Goal: Task Accomplishment & Management: Complete application form

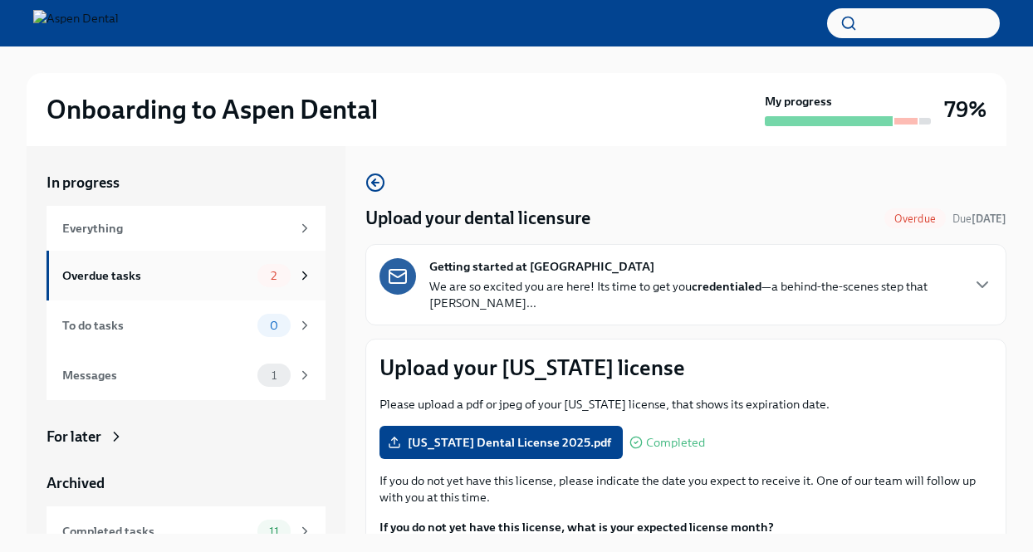
click at [181, 274] on div "Overdue tasks" at bounding box center [156, 275] width 188 height 18
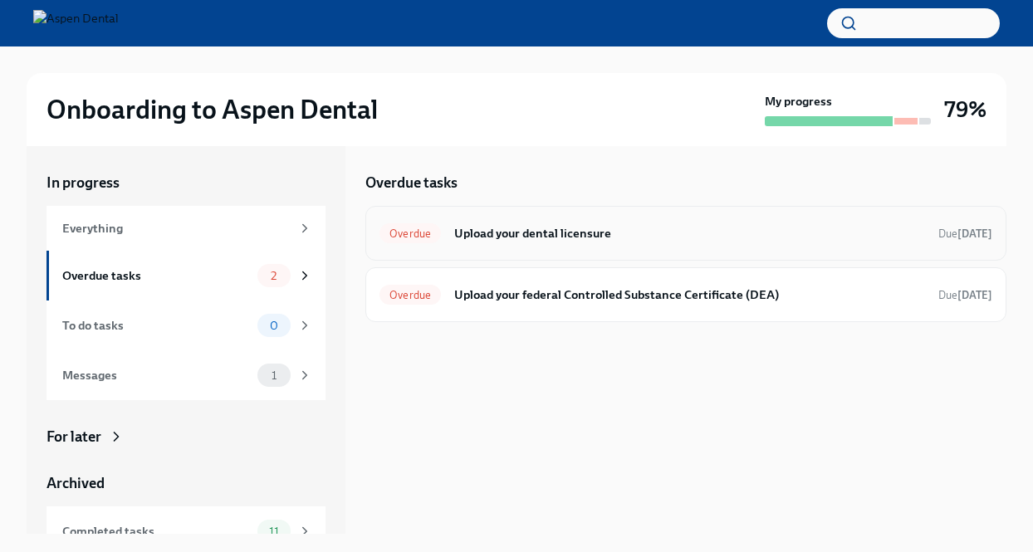
click at [505, 222] on div "Overdue Upload your dental licensure Due [DATE]" at bounding box center [685, 233] width 613 height 27
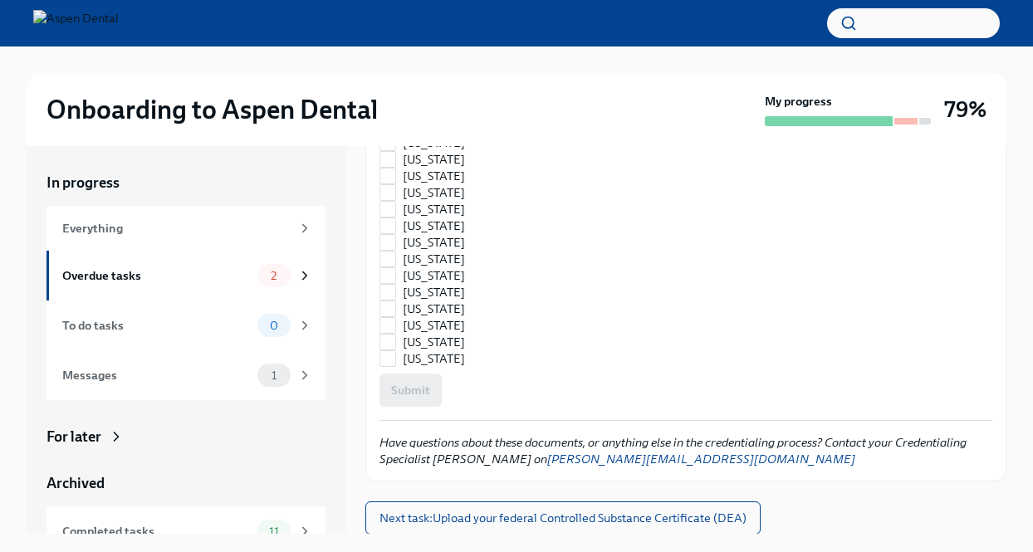
scroll to position [2348, 0]
click at [579, 523] on span "Next task : Upload your federal Controlled Substance Certificate (DEA)" at bounding box center [562, 517] width 367 height 17
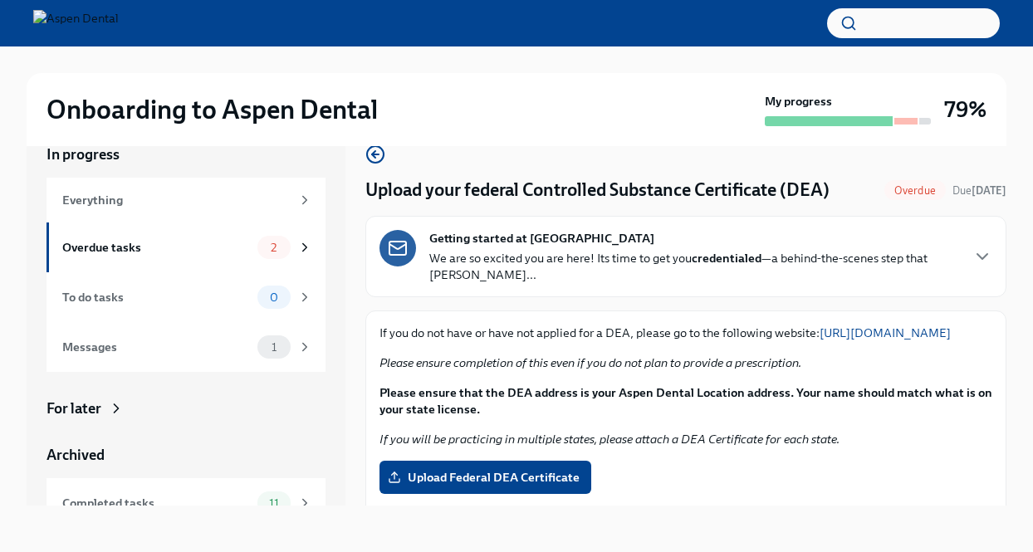
scroll to position [159, 0]
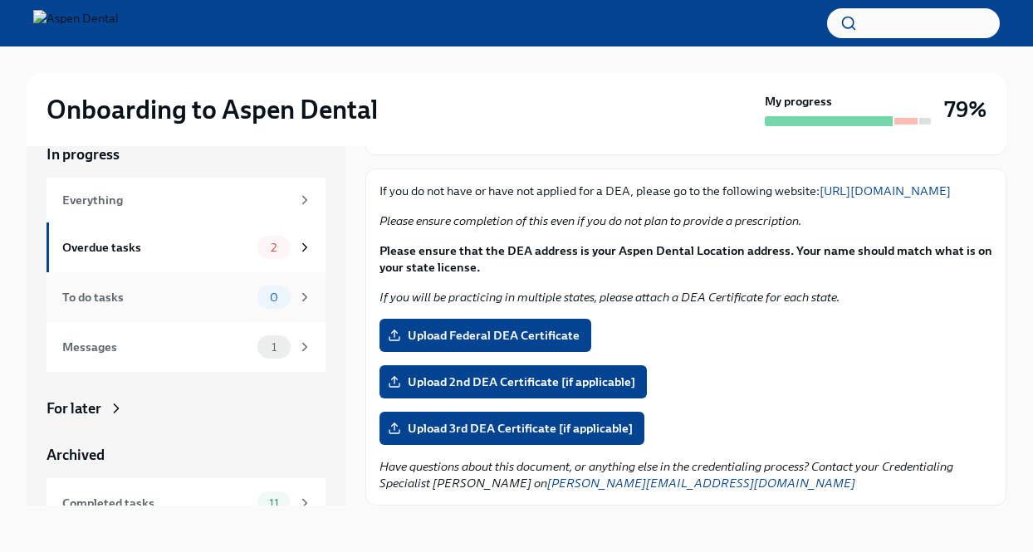
click at [182, 300] on div "To do tasks" at bounding box center [156, 297] width 188 height 18
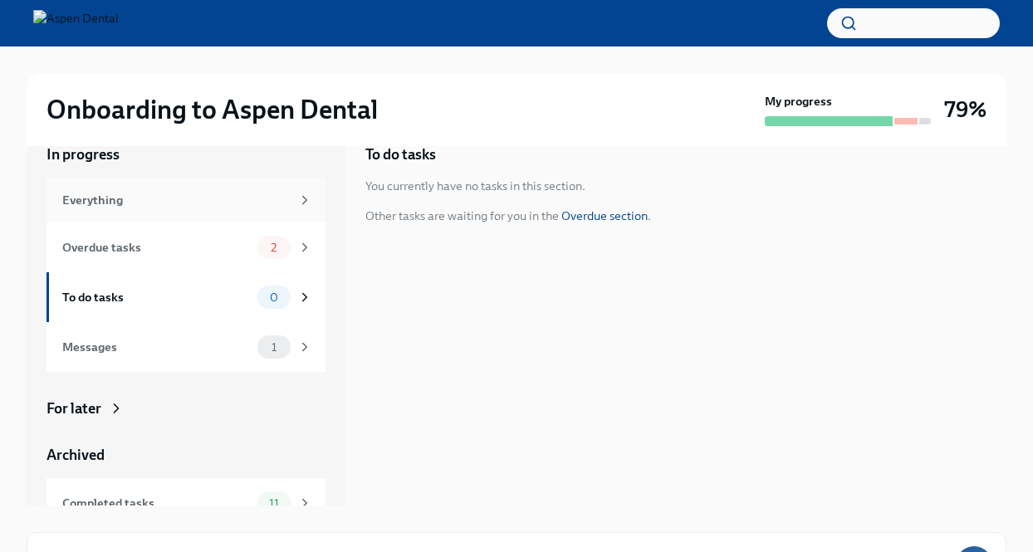
click at [178, 197] on div "Everything" at bounding box center [176, 200] width 228 height 18
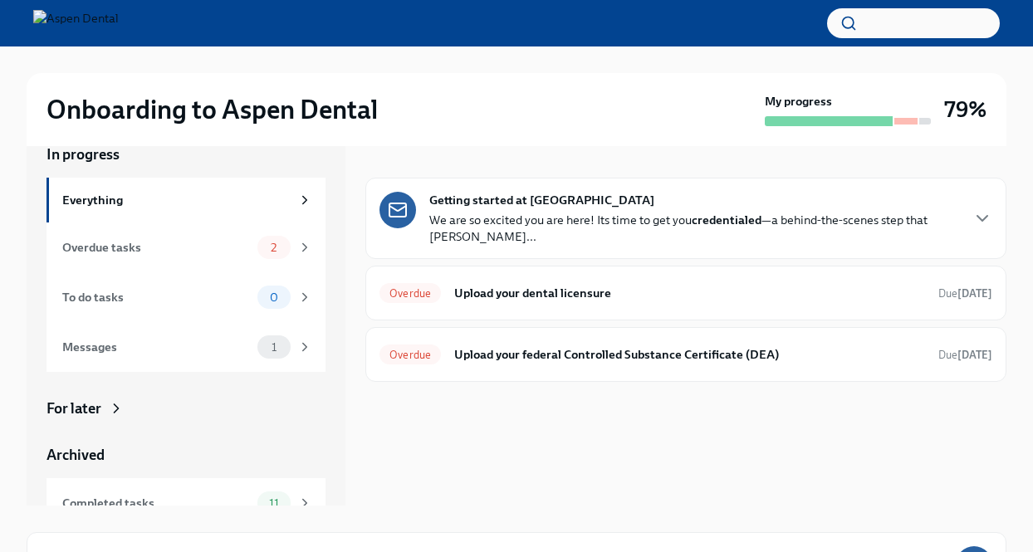
scroll to position [238, 0]
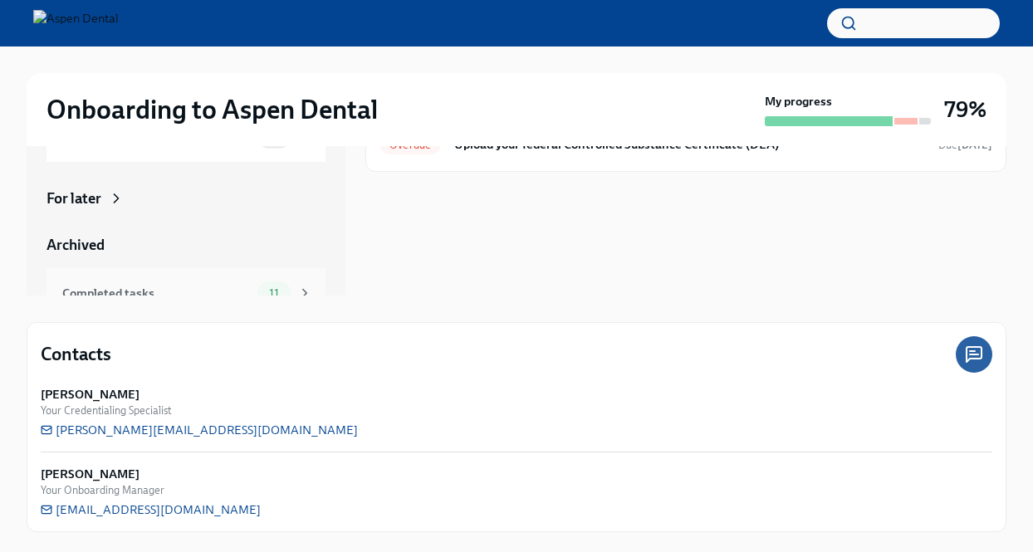
click at [229, 281] on div "Completed tasks 11" at bounding box center [187, 292] width 250 height 23
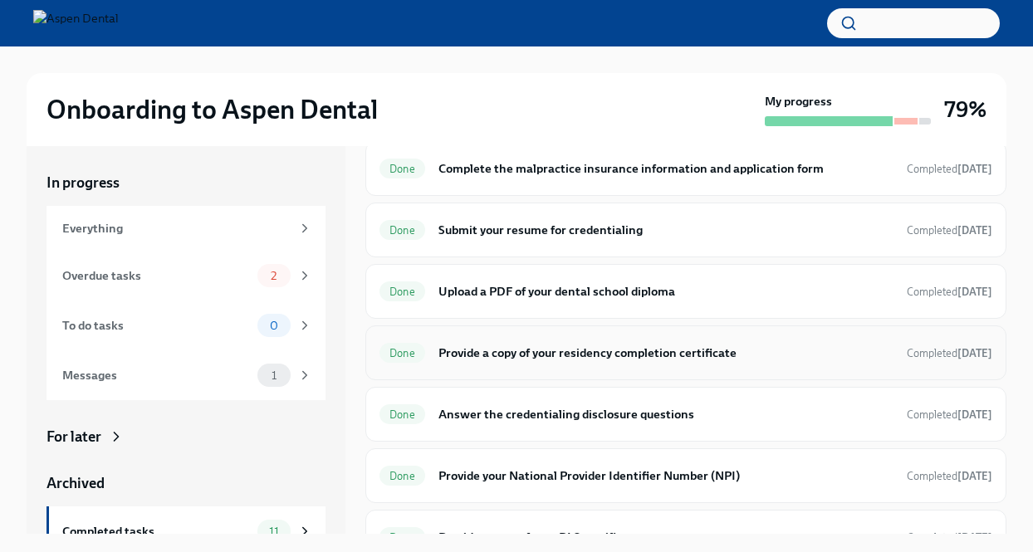
scroll to position [332, 0]
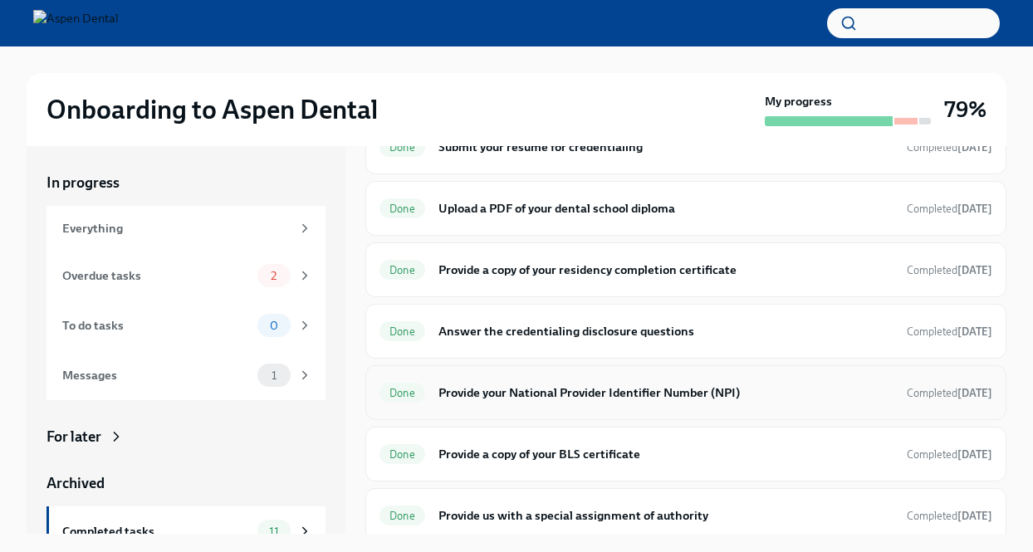
click at [566, 393] on h6 "Provide your National Provider Identifier Number (NPI)" at bounding box center [665, 392] width 455 height 18
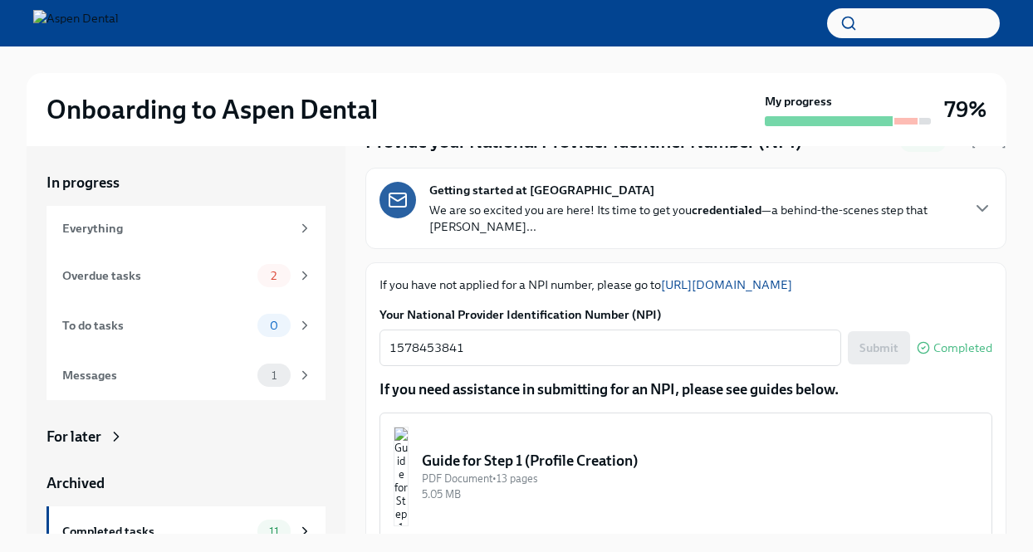
scroll to position [166, 0]
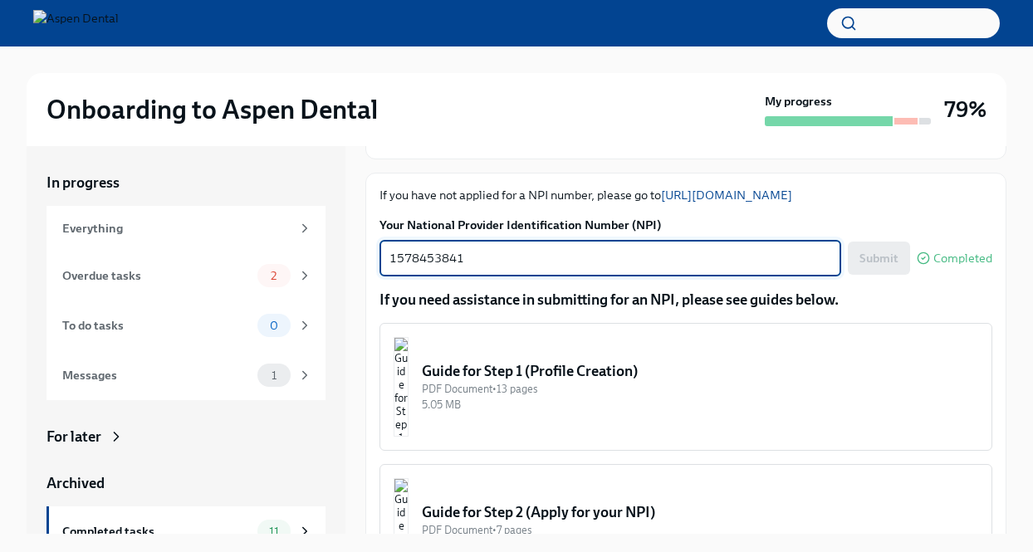
drag, startPoint x: 466, startPoint y: 257, endPoint x: 381, endPoint y: 260, distance: 84.7
click at [381, 260] on div "1578453841 x ​" at bounding box center [609, 258] width 461 height 37
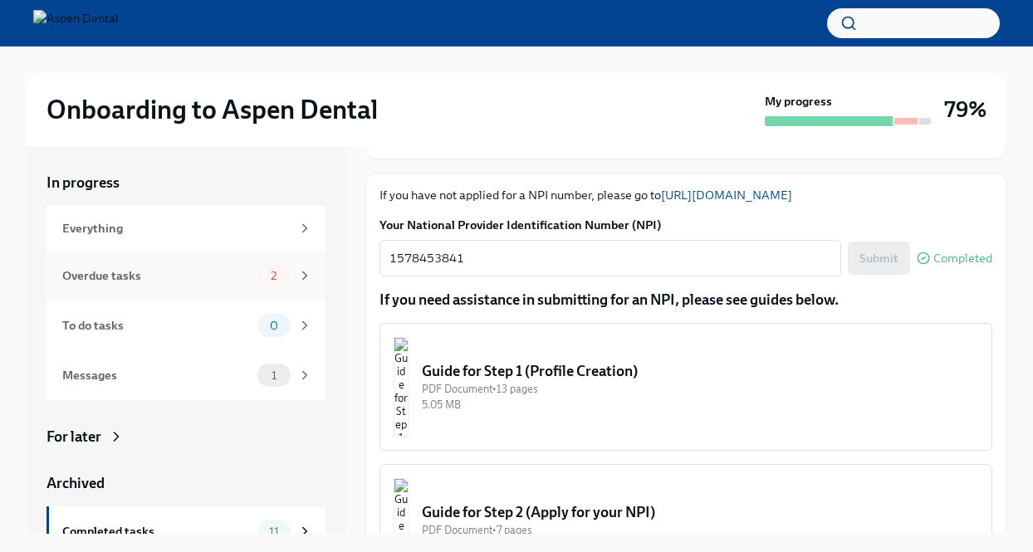
click at [195, 275] on div "Overdue tasks" at bounding box center [156, 275] width 188 height 18
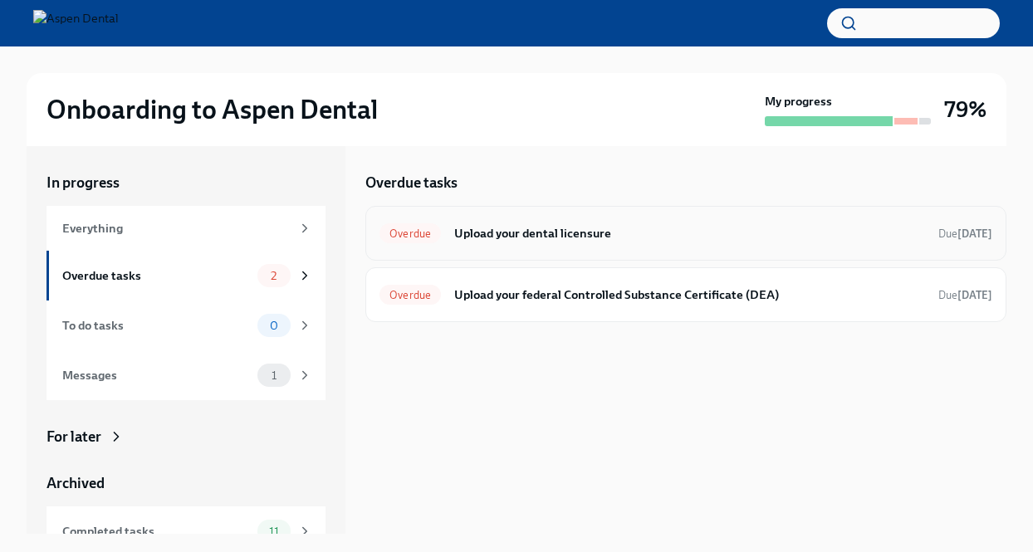
click at [526, 222] on div "Overdue Upload your dental licensure Due [DATE]" at bounding box center [685, 233] width 613 height 27
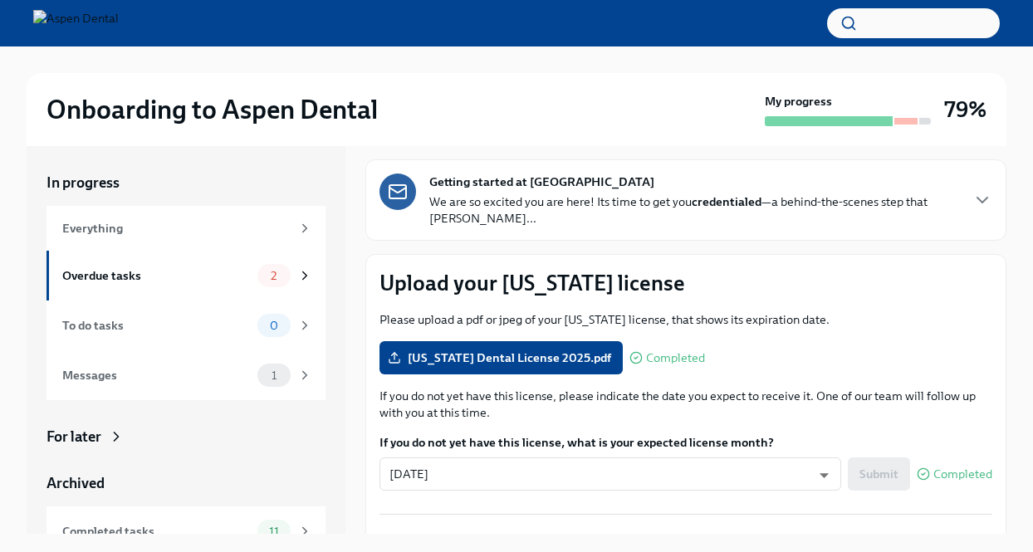
scroll to position [166, 0]
